Goal: Task Accomplishment & Management: Complete application form

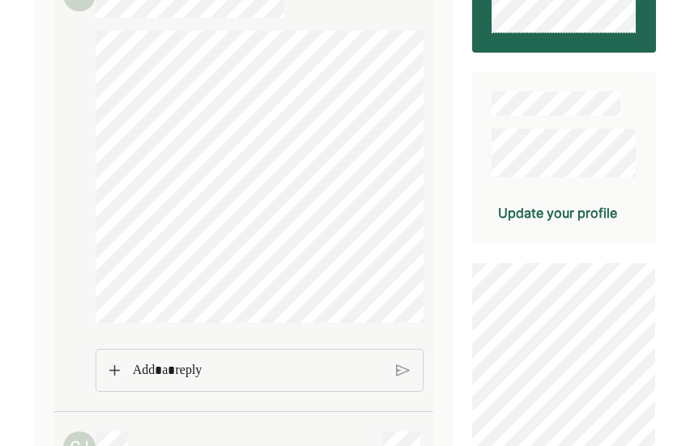
scroll to position [265, 0]
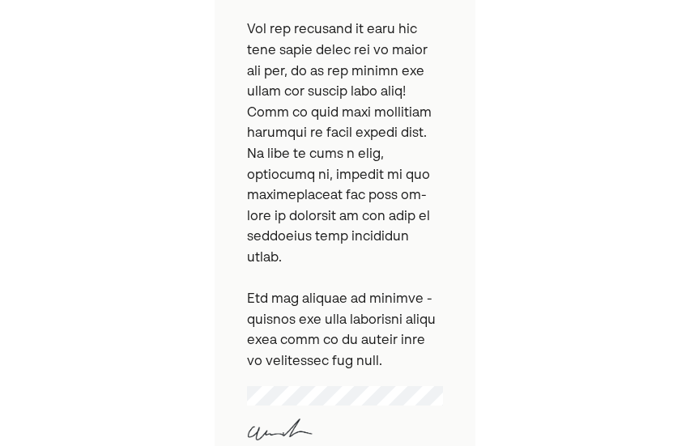
scroll to position [975, 0]
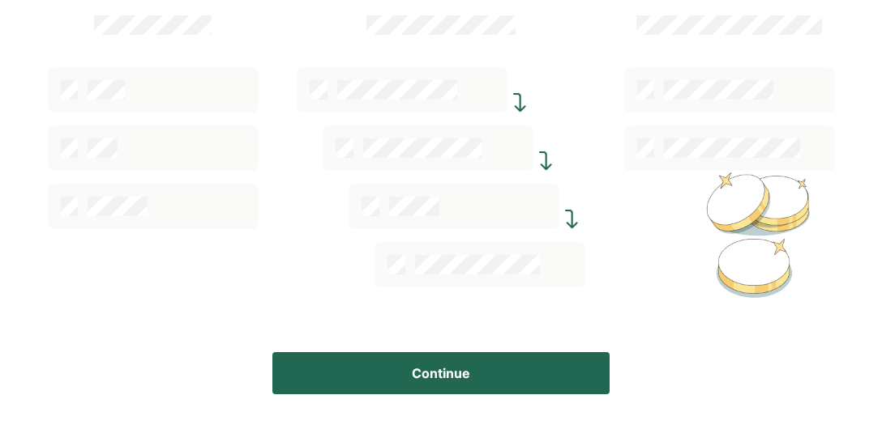
scroll to position [460, 0]
click at [465, 377] on button "Continue" at bounding box center [440, 373] width 337 height 42
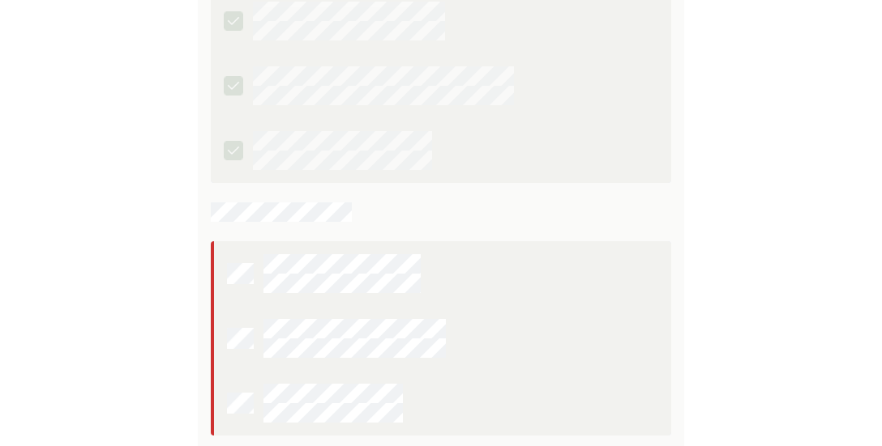
scroll to position [415, 0]
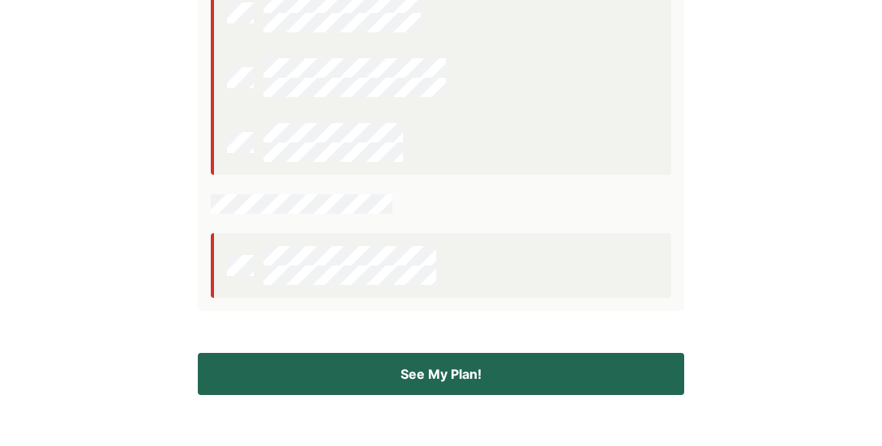
click at [469, 377] on button "See My Plan!" at bounding box center [441, 374] width 486 height 42
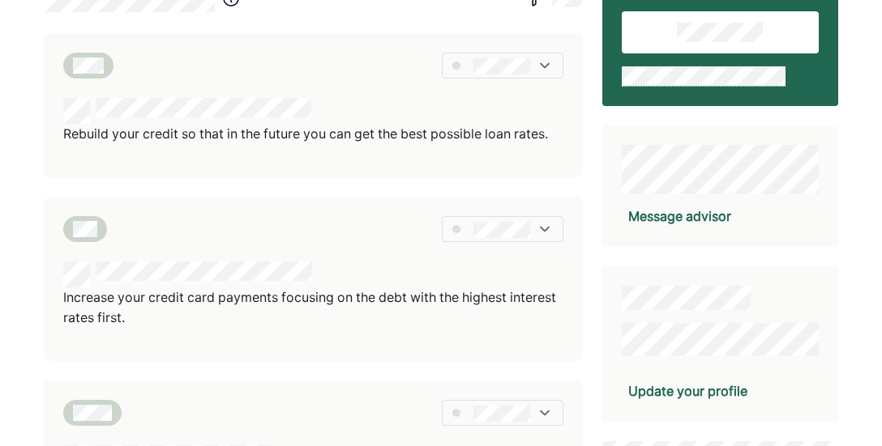
scroll to position [0, 0]
